Goal: Information Seeking & Learning: Learn about a topic

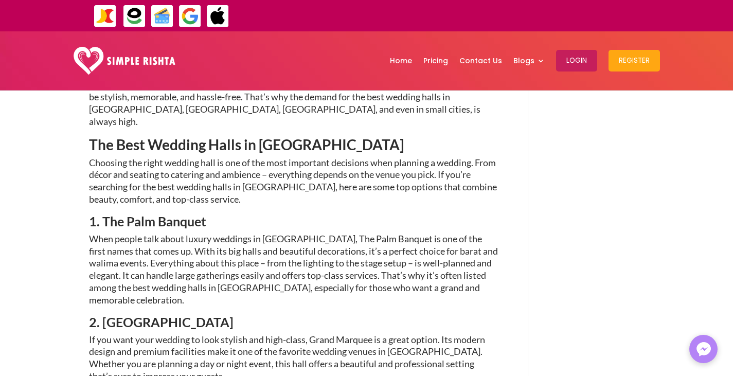
scroll to position [463, 0]
drag, startPoint x: 92, startPoint y: 176, endPoint x: 223, endPoint y: 182, distance: 131.7
click at [223, 214] on h4 "1. The Palm Banquet" at bounding box center [293, 223] width 409 height 18
copy span "1. The Palm Banquet"
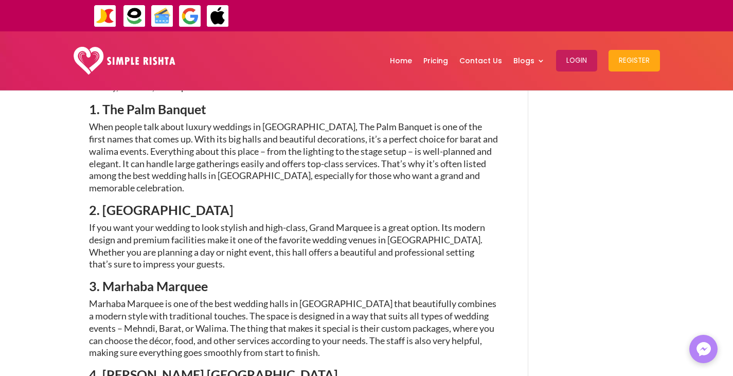
scroll to position [577, 0]
click at [157, 202] on span "2. [GEOGRAPHIC_DATA]" at bounding box center [161, 209] width 144 height 15
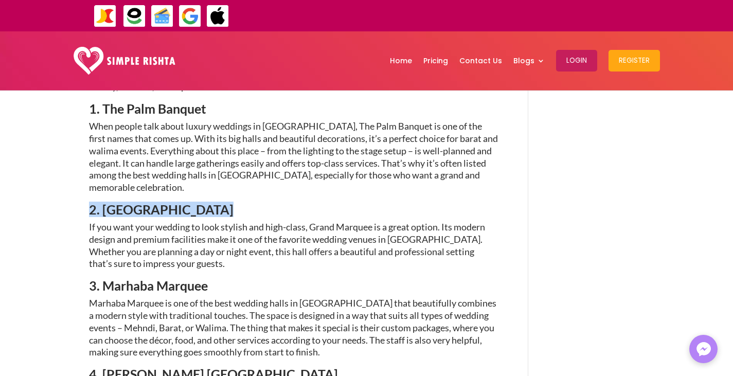
click at [157, 202] on span "2. [GEOGRAPHIC_DATA]" at bounding box center [161, 209] width 144 height 15
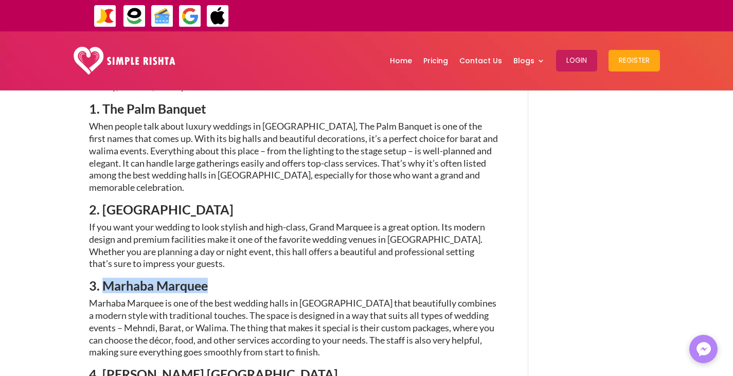
drag, startPoint x: 209, startPoint y: 242, endPoint x: 103, endPoint y: 244, distance: 105.9
click at [103, 279] on h4 "3. Marhaba Marquee" at bounding box center [293, 288] width 409 height 18
copy span "Marhaba Marquee"
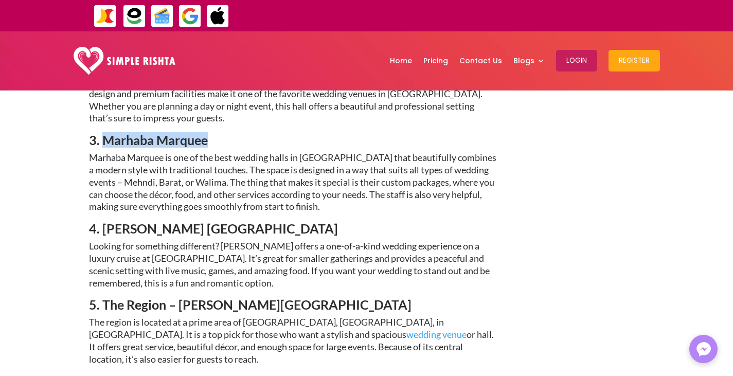
scroll to position [755, 0]
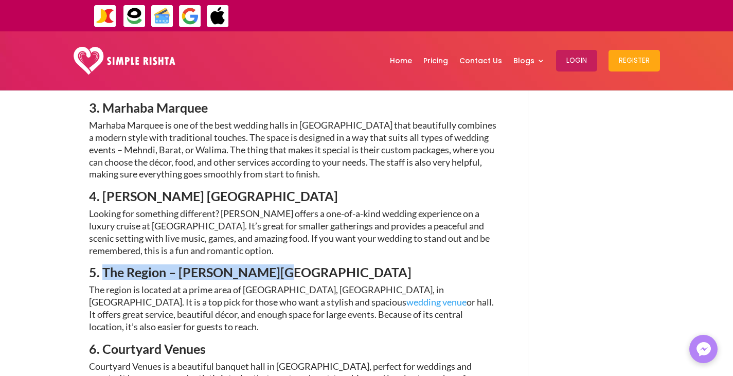
drag, startPoint x: 267, startPoint y: 226, endPoint x: 102, endPoint y: 223, distance: 165.1
click at [102, 266] on h4 "5. The Region – [PERSON_NAME][GEOGRAPHIC_DATA]" at bounding box center [293, 275] width 409 height 18
click at [121, 264] on span "5. The Region – [PERSON_NAME][GEOGRAPHIC_DATA]" at bounding box center [250, 271] width 322 height 15
drag, startPoint x: 103, startPoint y: 225, endPoint x: 287, endPoint y: 233, distance: 183.8
click at [287, 266] on h4 "5. The Region – [PERSON_NAME][GEOGRAPHIC_DATA]" at bounding box center [293, 275] width 409 height 18
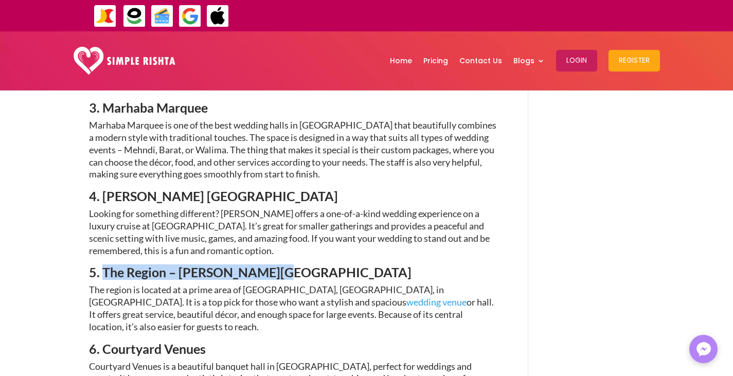
copy span "The Region – Clifton Karachi"
